Goal: Information Seeking & Learning: Learn about a topic

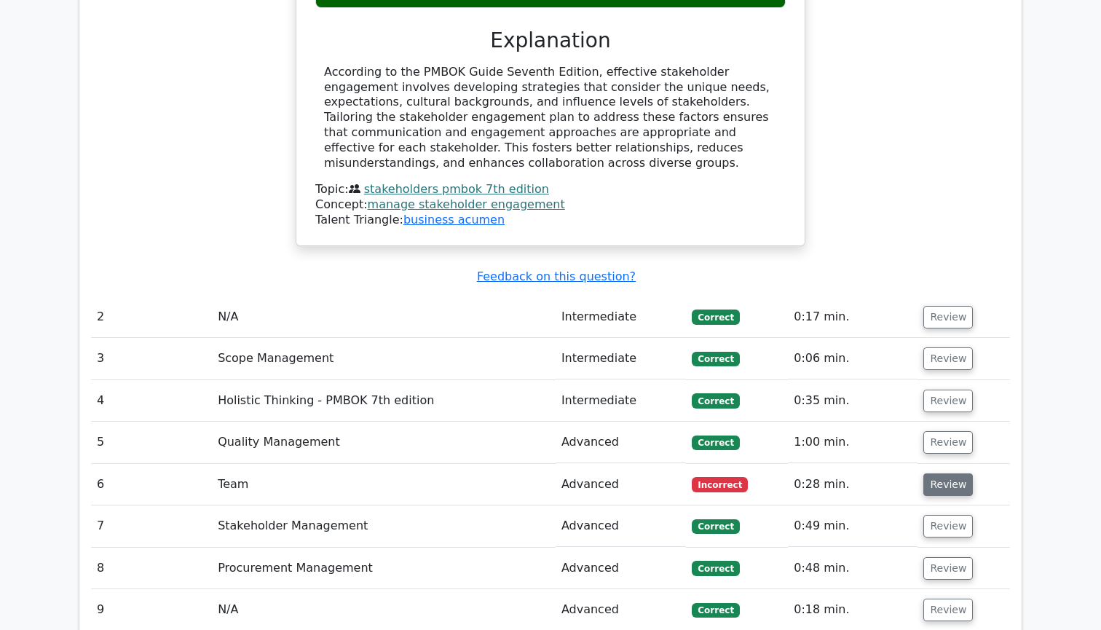
click at [938, 473] on button "Review" at bounding box center [947, 484] width 49 height 23
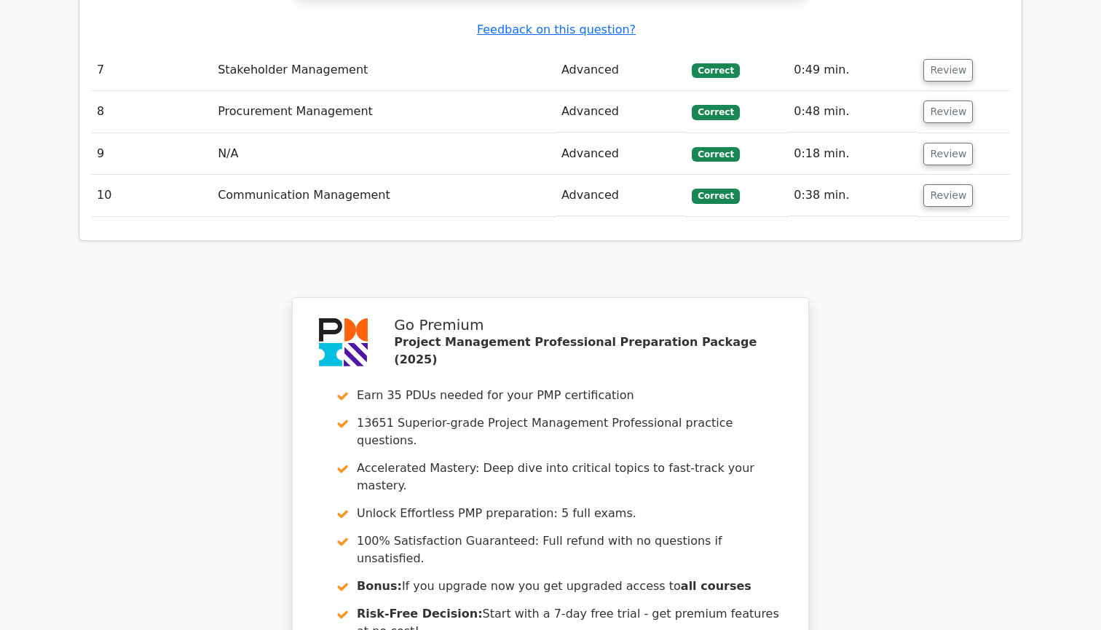
scroll to position [2886, 0]
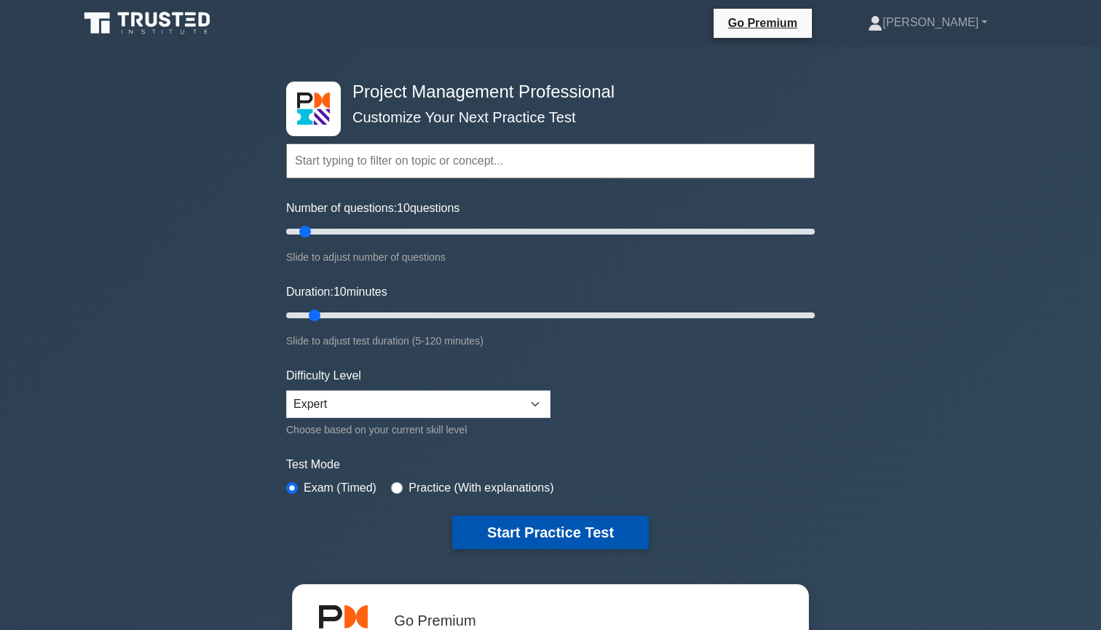
click at [557, 531] on button "Start Practice Test" at bounding box center [550, 531] width 197 height 33
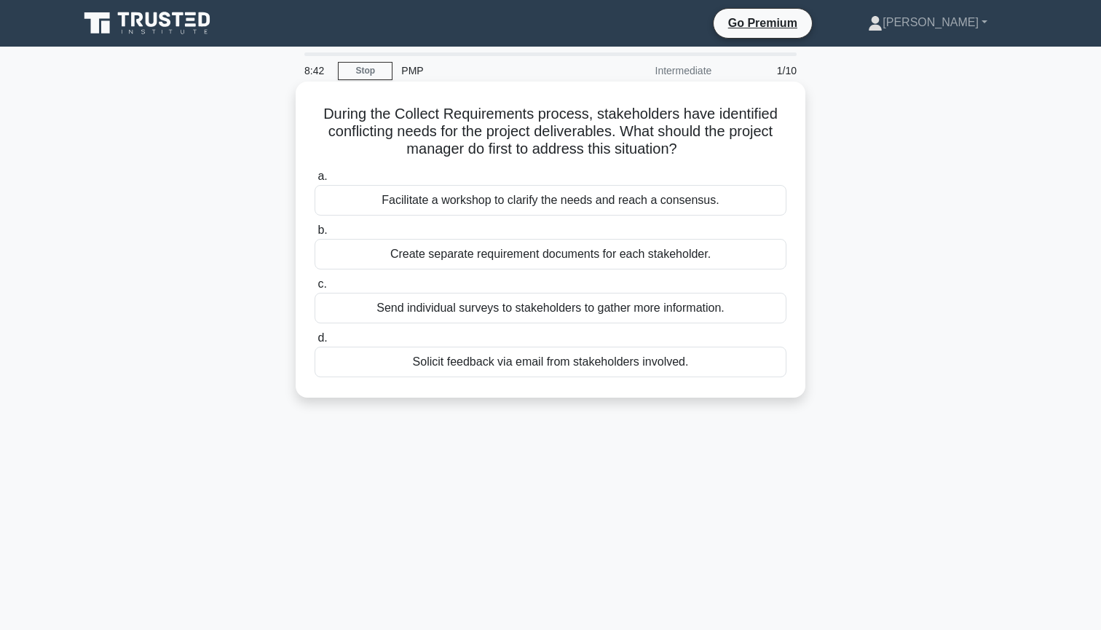
click at [635, 202] on div "Facilitate a workshop to clarify the needs and reach a consensus." at bounding box center [550, 200] width 472 height 31
click at [314, 181] on input "a. Facilitate a workshop to clarify the needs and reach a consensus." at bounding box center [314, 176] width 0 height 9
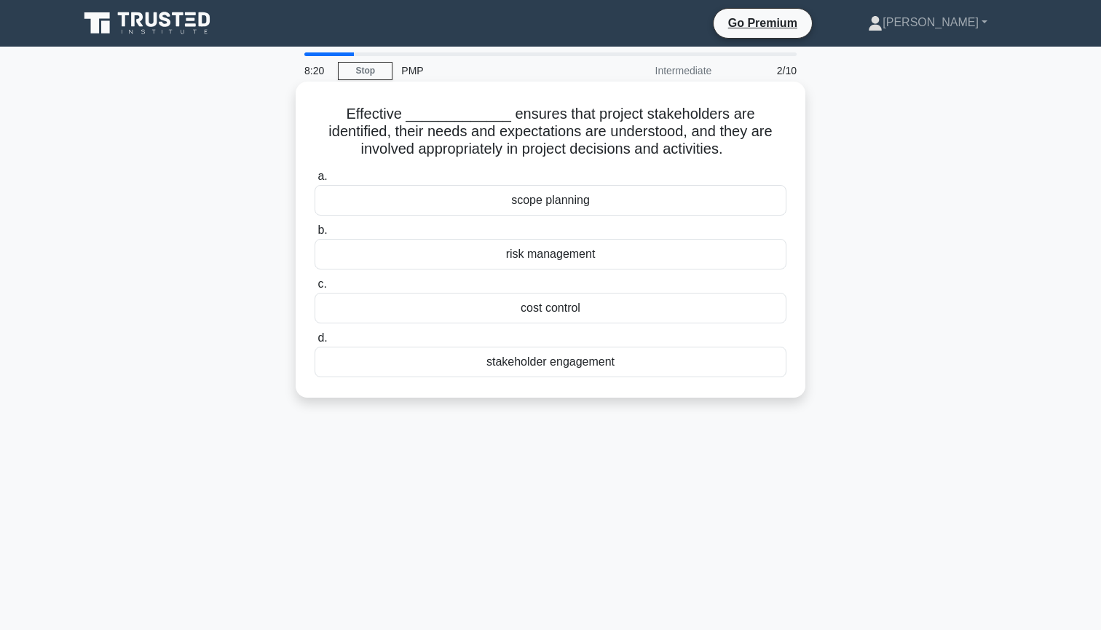
click at [642, 368] on div "stakeholder engagement" at bounding box center [550, 361] width 472 height 31
click at [314, 343] on input "d. stakeholder engagement" at bounding box center [314, 337] width 0 height 9
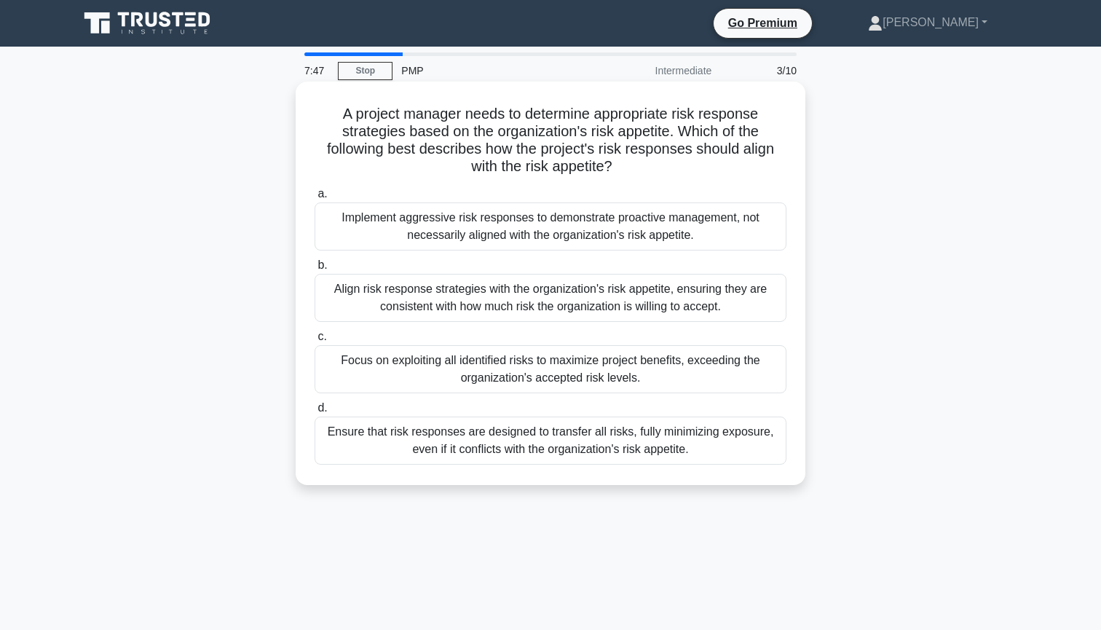
click at [673, 298] on div "Align risk response strategies with the organization's risk appetite, ensuring …" at bounding box center [550, 298] width 472 height 48
click at [314, 270] on input "b. Align risk response strategies with the organization's risk appetite, ensuri…" at bounding box center [314, 265] width 0 height 9
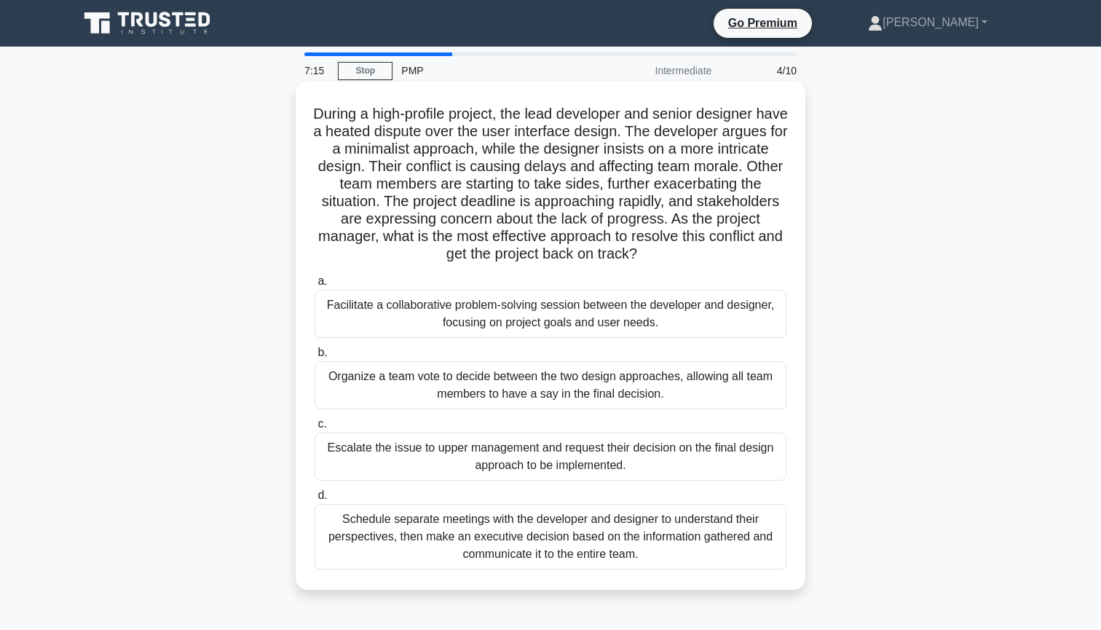
click at [544, 312] on div "Facilitate a collaborative problem-solving session between the developer and de…" at bounding box center [550, 314] width 472 height 48
click at [314, 286] on input "a. Facilitate a collaborative problem-solving session between the developer and…" at bounding box center [314, 281] width 0 height 9
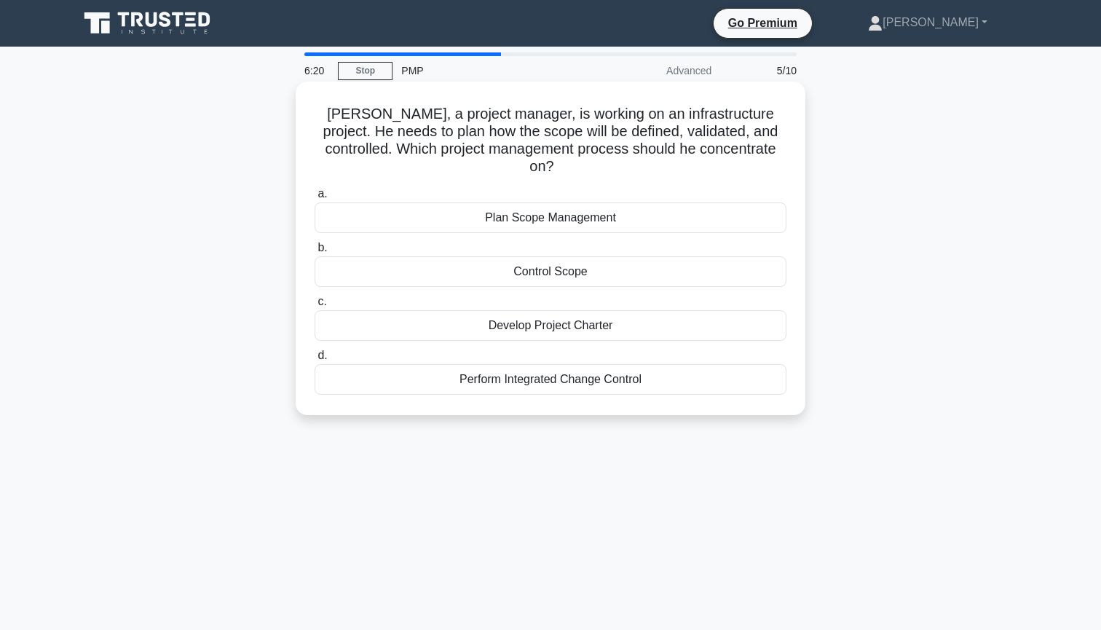
click at [703, 310] on div "Develop Project Charter" at bounding box center [550, 325] width 472 height 31
click at [314, 306] on input "c. Develop Project Charter" at bounding box center [314, 301] width 0 height 9
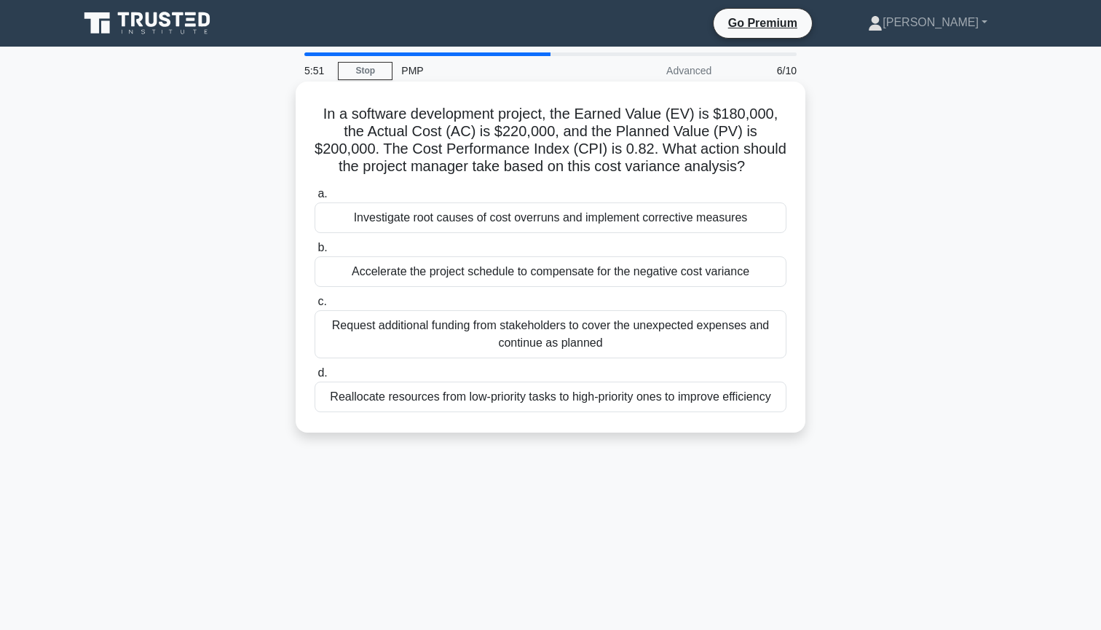
click at [646, 273] on div "Accelerate the project schedule to compensate for the negative cost variance" at bounding box center [550, 271] width 472 height 31
click at [314, 253] on input "b. Accelerate the project schedule to compensate for the negative cost variance" at bounding box center [314, 247] width 0 height 9
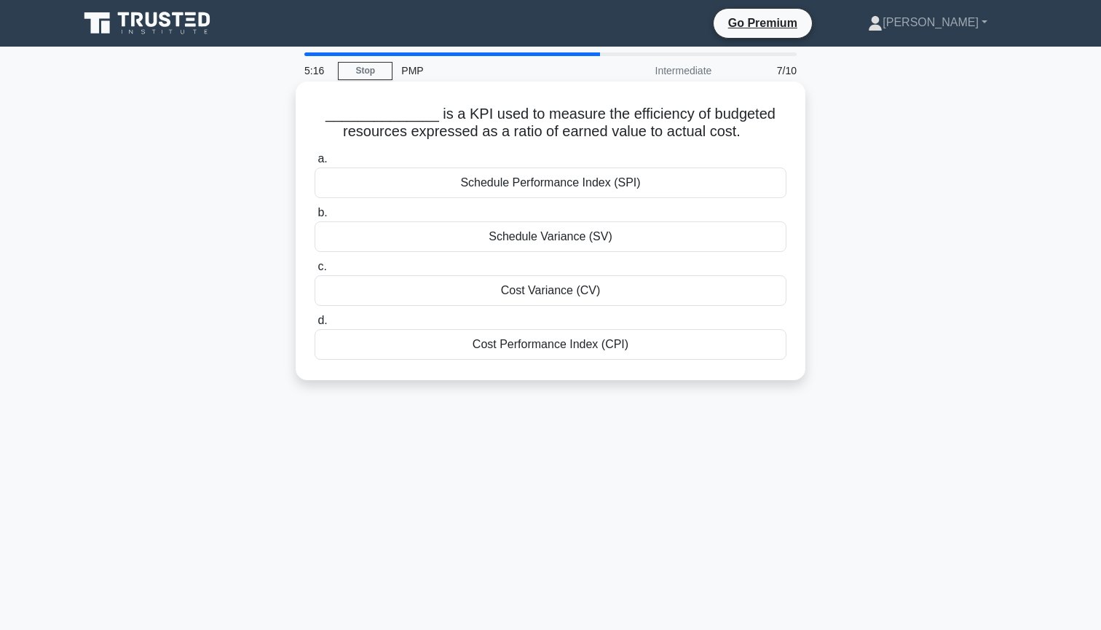
click at [651, 342] on div "Cost Performance Index (CPI)" at bounding box center [550, 344] width 472 height 31
click at [314, 325] on input "d. Cost Performance Index (CPI)" at bounding box center [314, 320] width 0 height 9
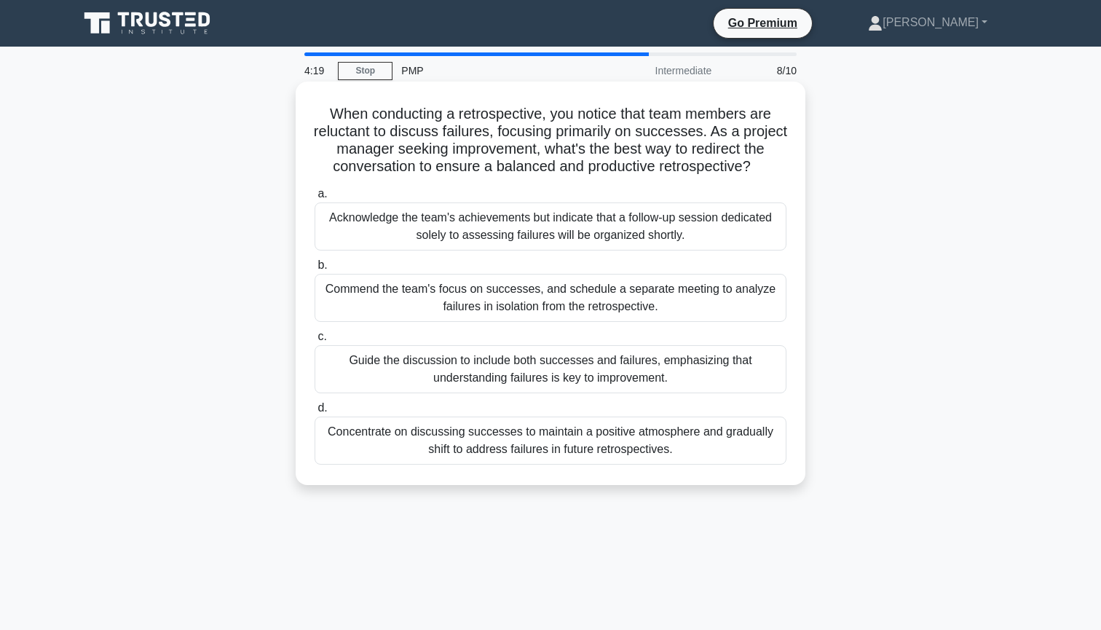
click at [622, 369] on div "Guide the discussion to include both successes and failures, emphasizing that u…" at bounding box center [550, 369] width 472 height 48
click at [314, 341] on input "c. Guide the discussion to include both successes and failures, emphasizing tha…" at bounding box center [314, 336] width 0 height 9
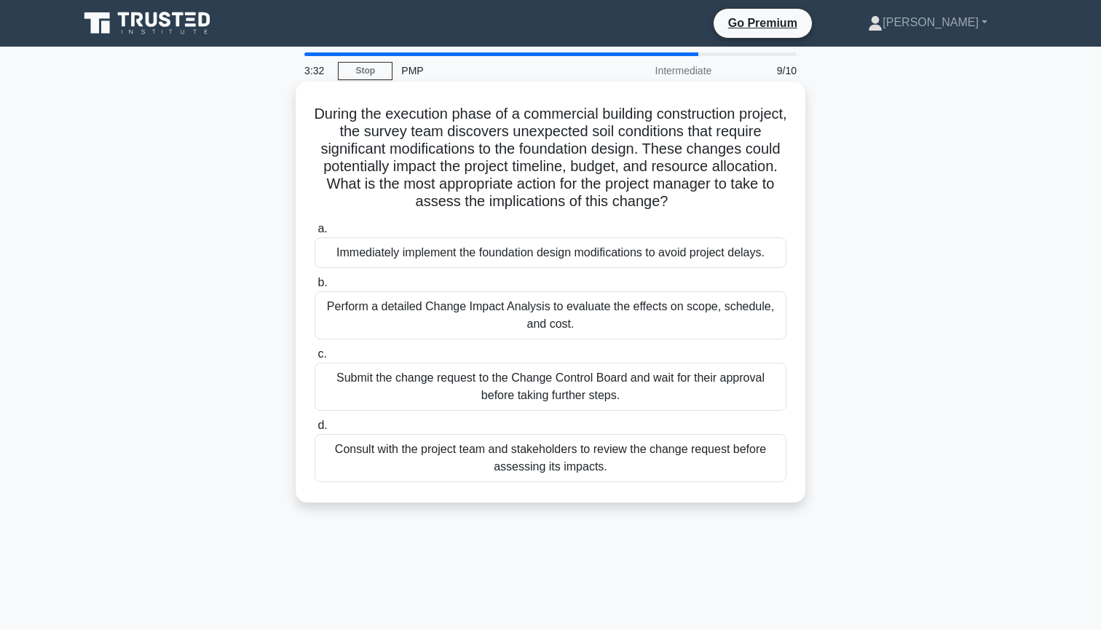
click at [583, 317] on div "Perform a detailed Change Impact Analysis to evaluate the effects on scope, sch…" at bounding box center [550, 315] width 472 height 48
click at [314, 288] on input "b. Perform a detailed Change Impact Analysis to evaluate the effects on scope, …" at bounding box center [314, 282] width 0 height 9
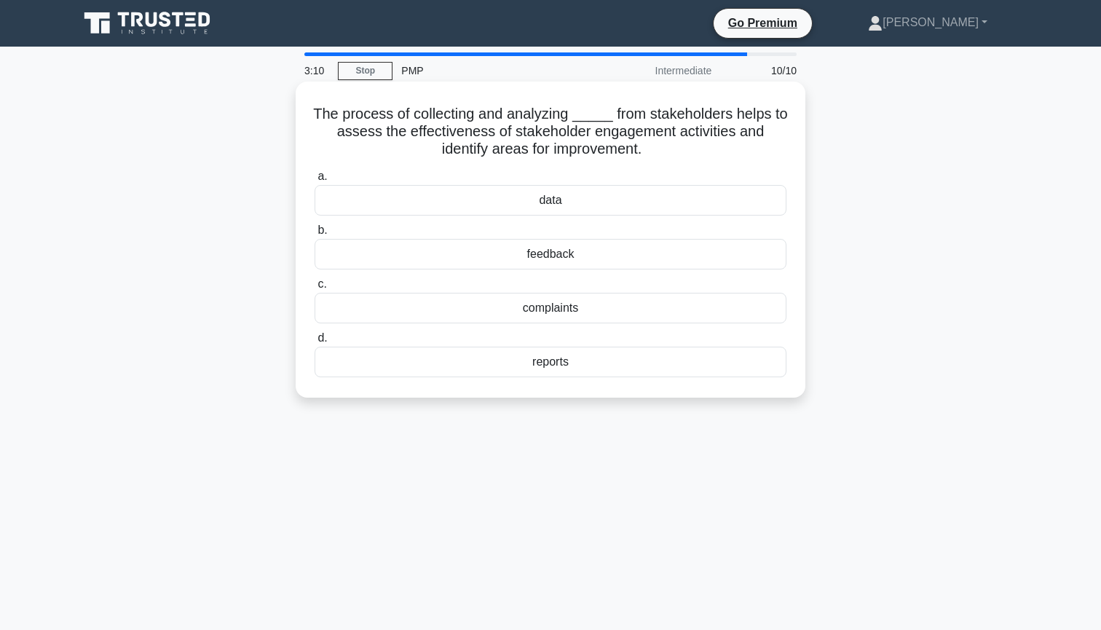
click at [622, 259] on div "feedback" at bounding box center [550, 254] width 472 height 31
click at [314, 235] on input "b. feedback" at bounding box center [314, 230] width 0 height 9
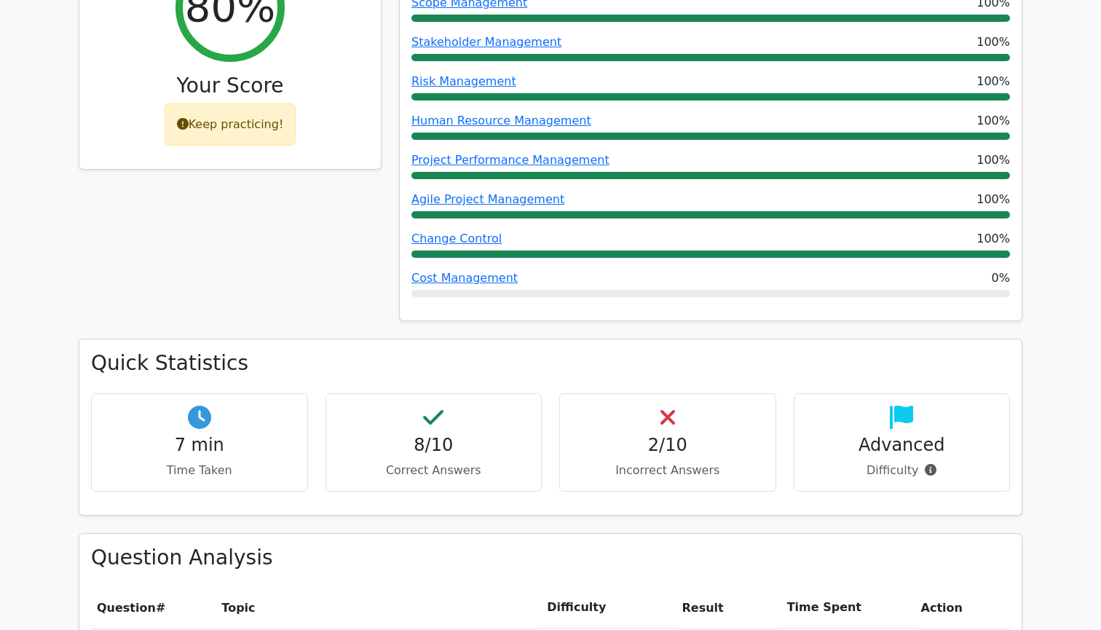
scroll to position [638, 0]
